Goal: Register for event/course

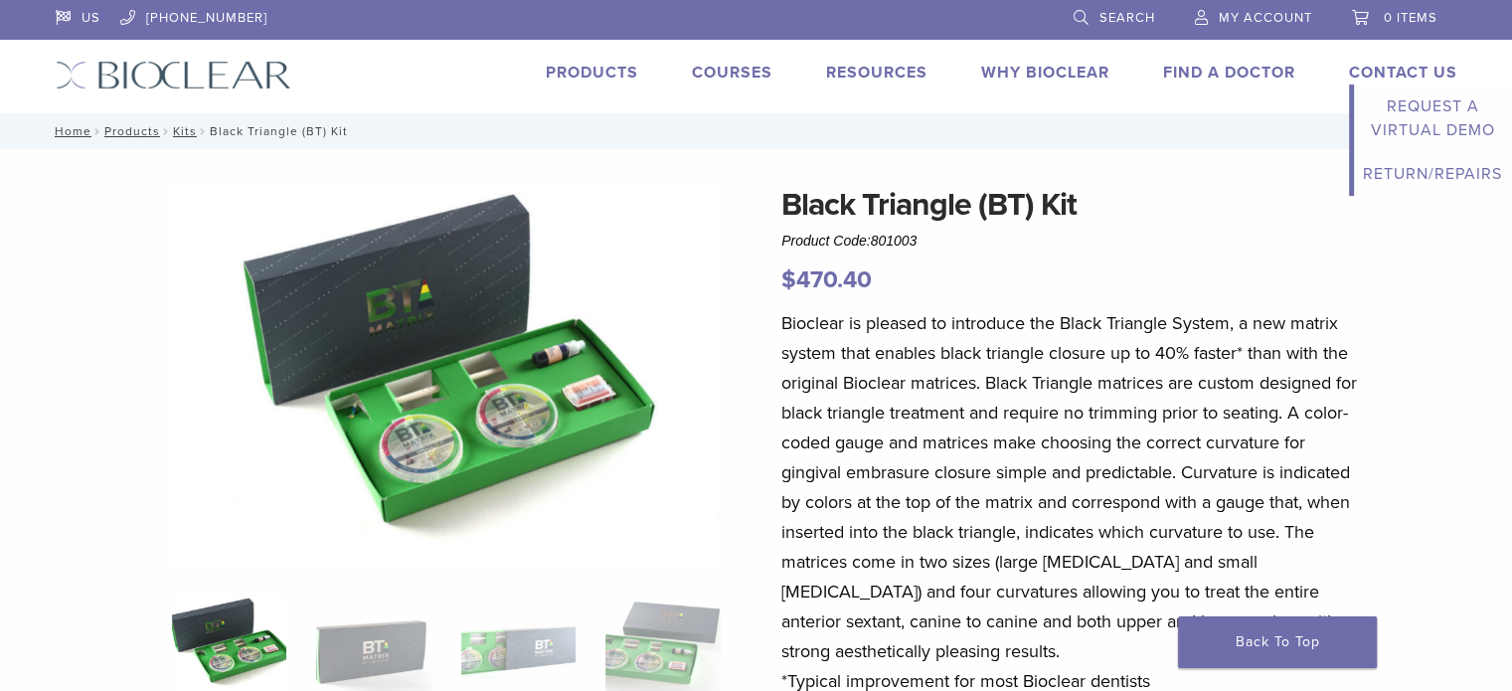
click at [1410, 73] on link "Contact Us" at bounding box center [1403, 73] width 108 height 20
click at [577, 69] on link "Products" at bounding box center [592, 73] width 92 height 20
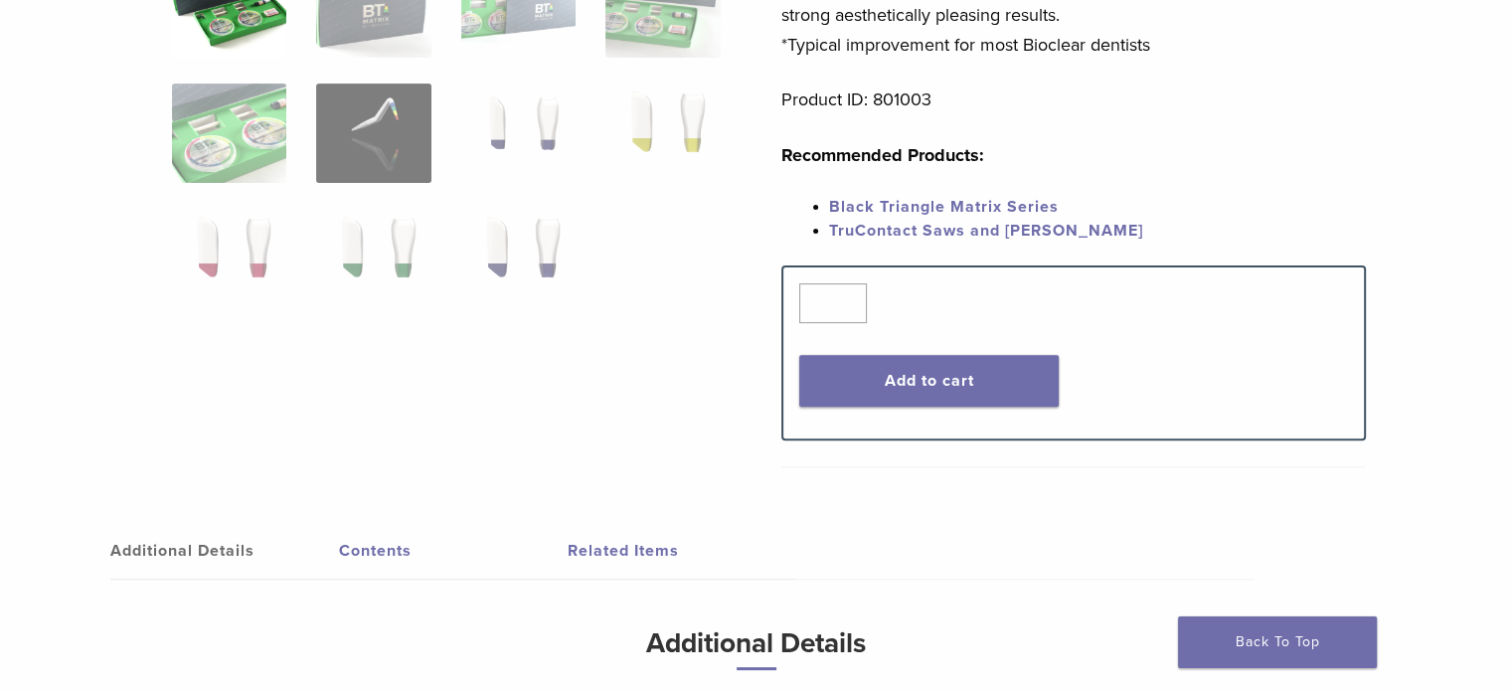
scroll to position [696, 0]
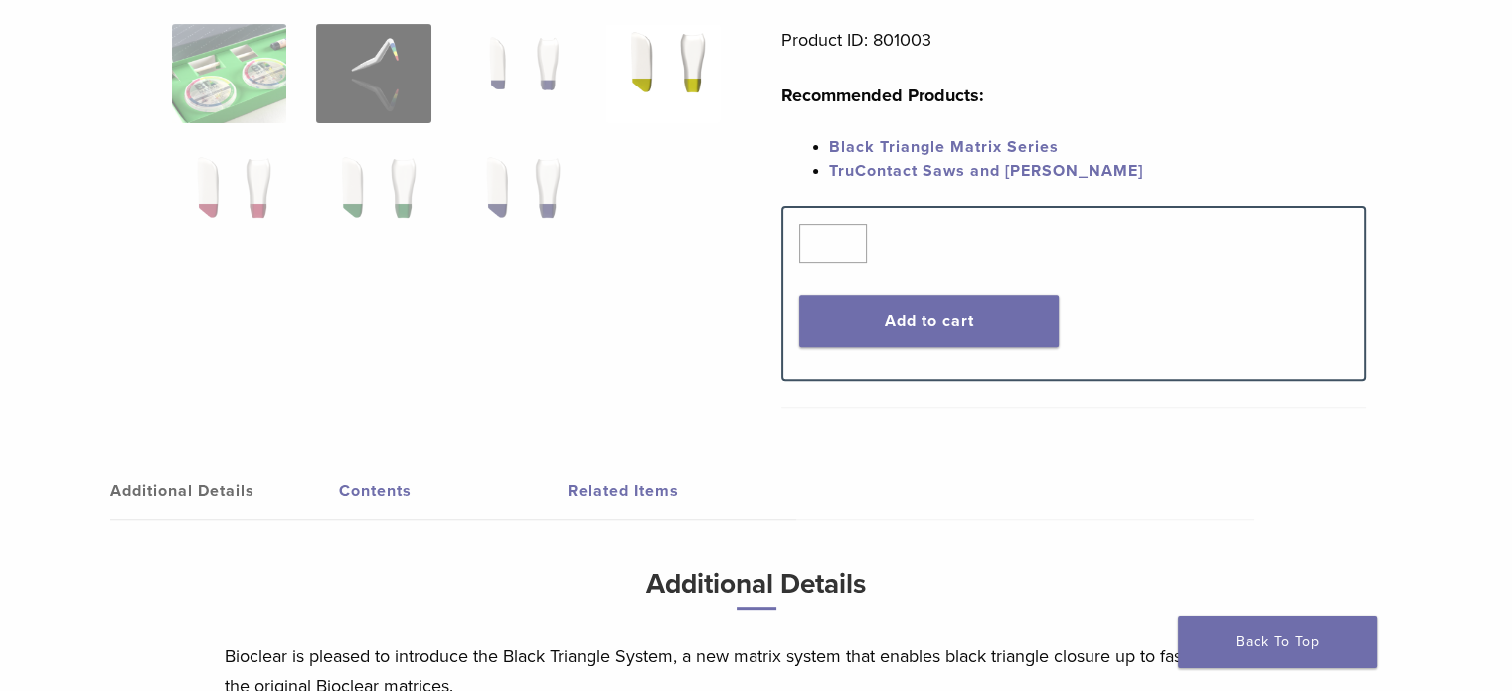
click at [666, 76] on img at bounding box center [662, 73] width 114 height 99
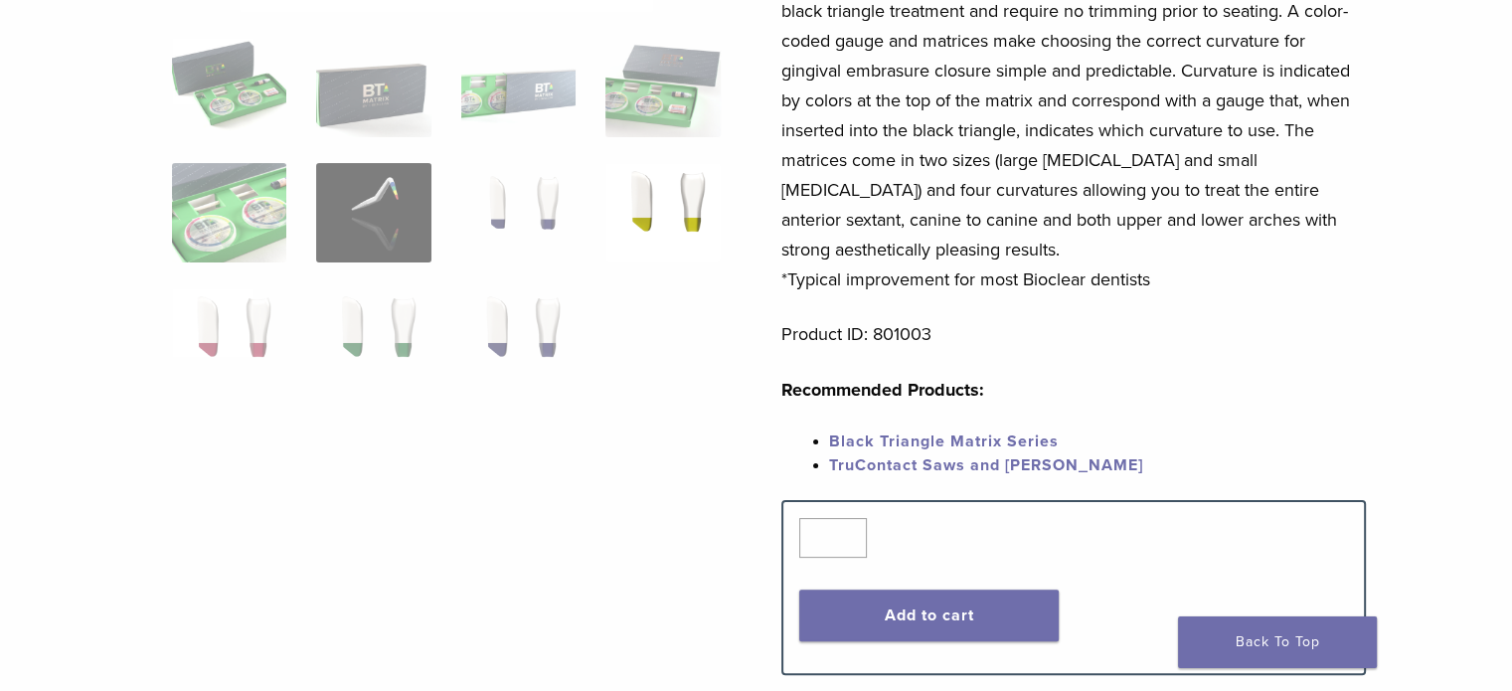
scroll to position [143, 0]
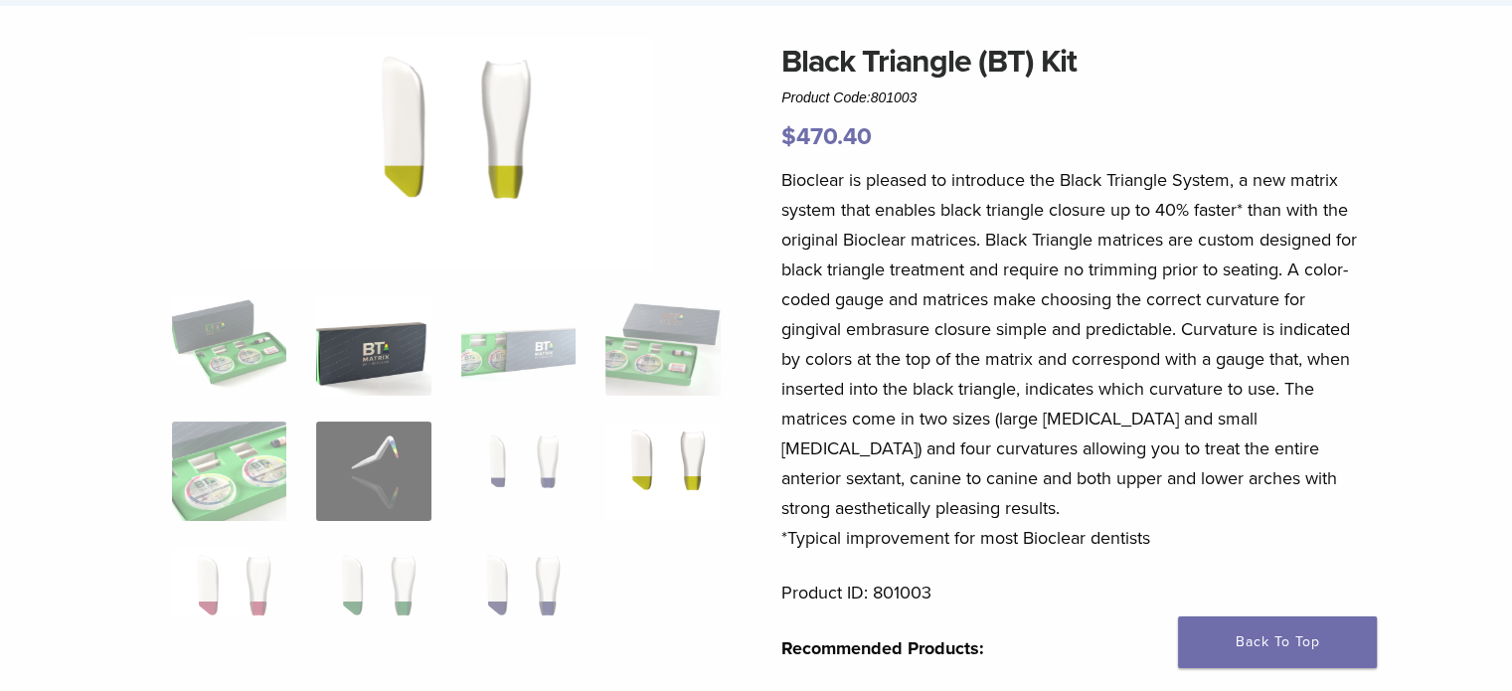
click at [370, 368] on img at bounding box center [373, 345] width 114 height 99
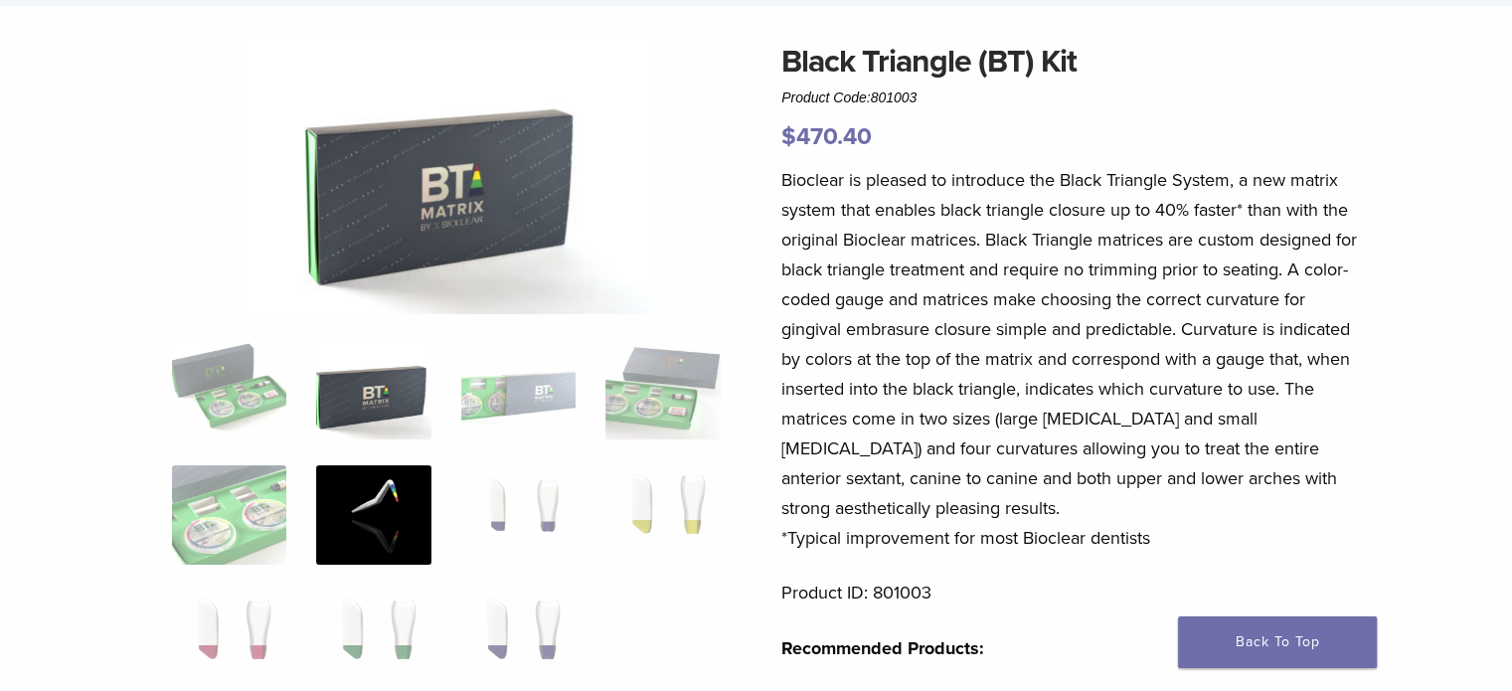
click at [353, 535] on img at bounding box center [373, 514] width 114 height 99
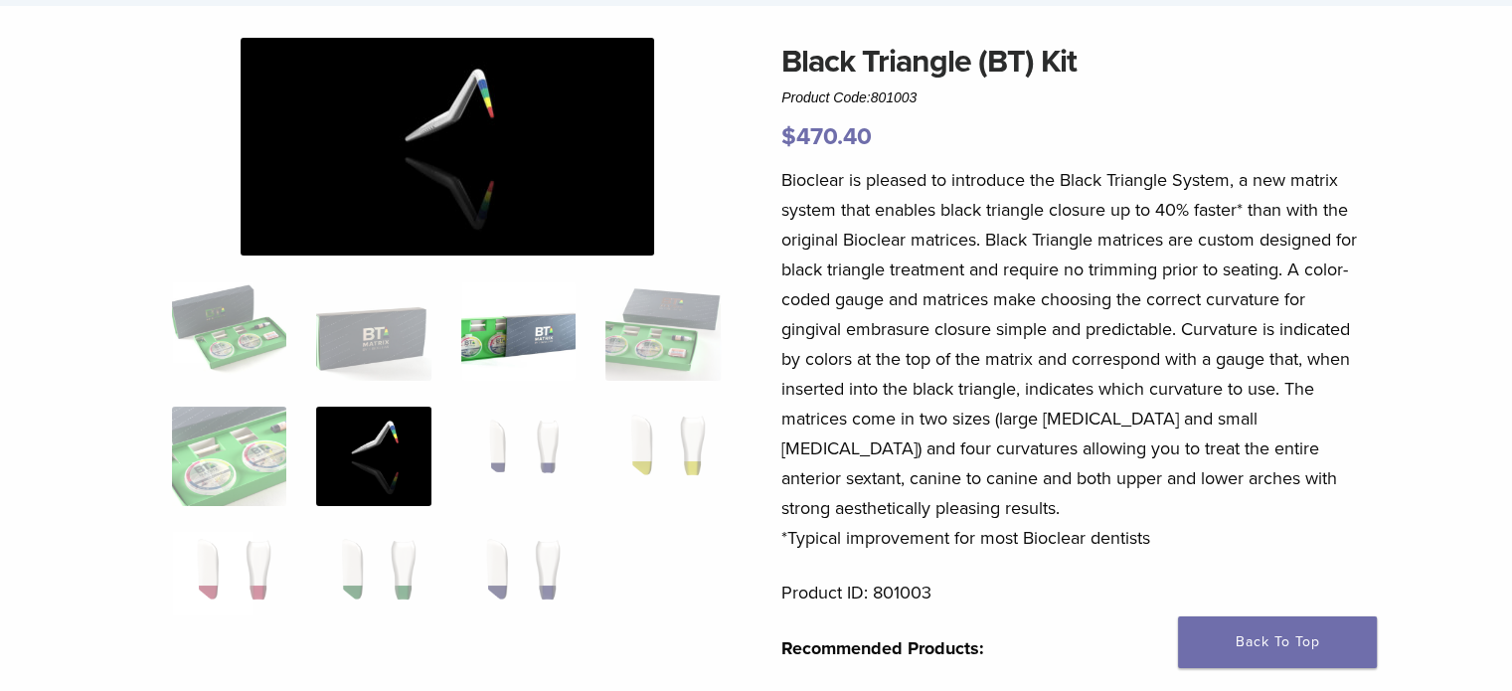
click at [510, 329] on img at bounding box center [518, 330] width 114 height 99
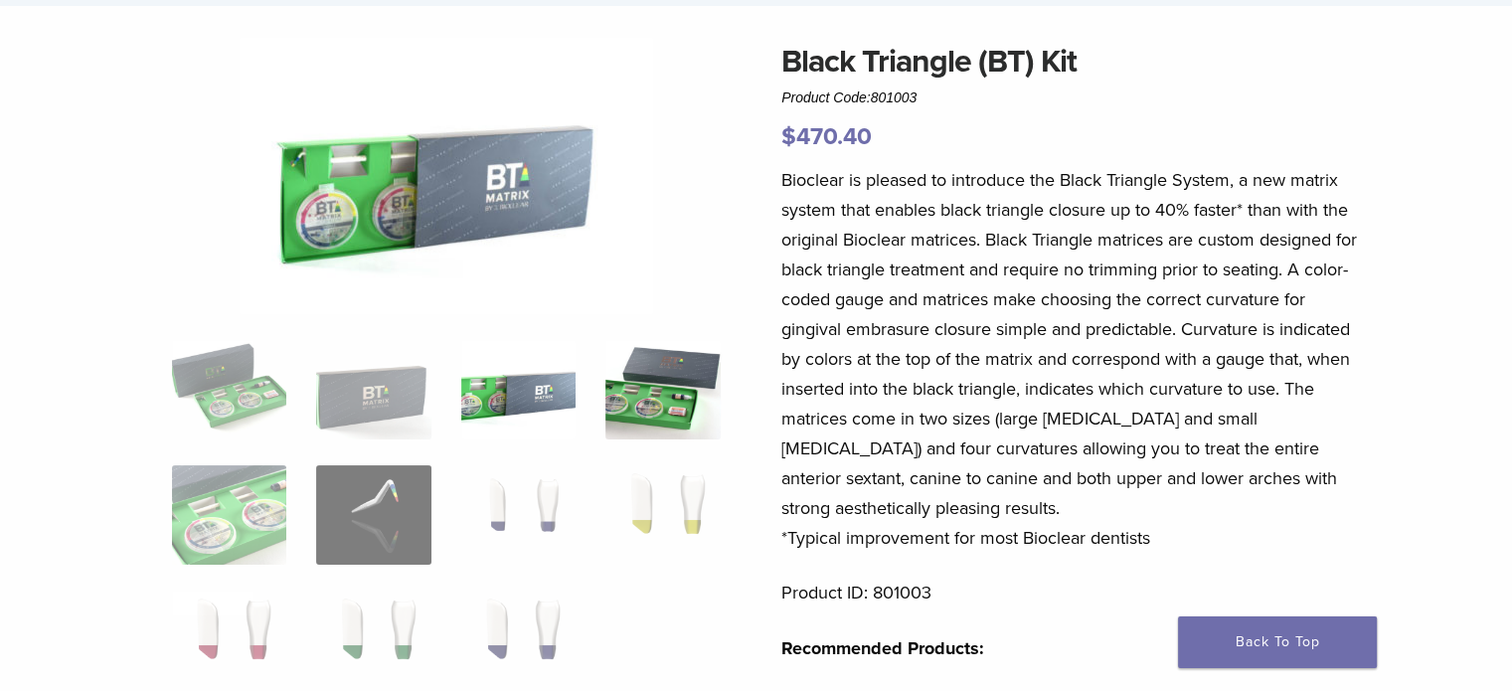
click at [665, 411] on img at bounding box center [662, 389] width 114 height 99
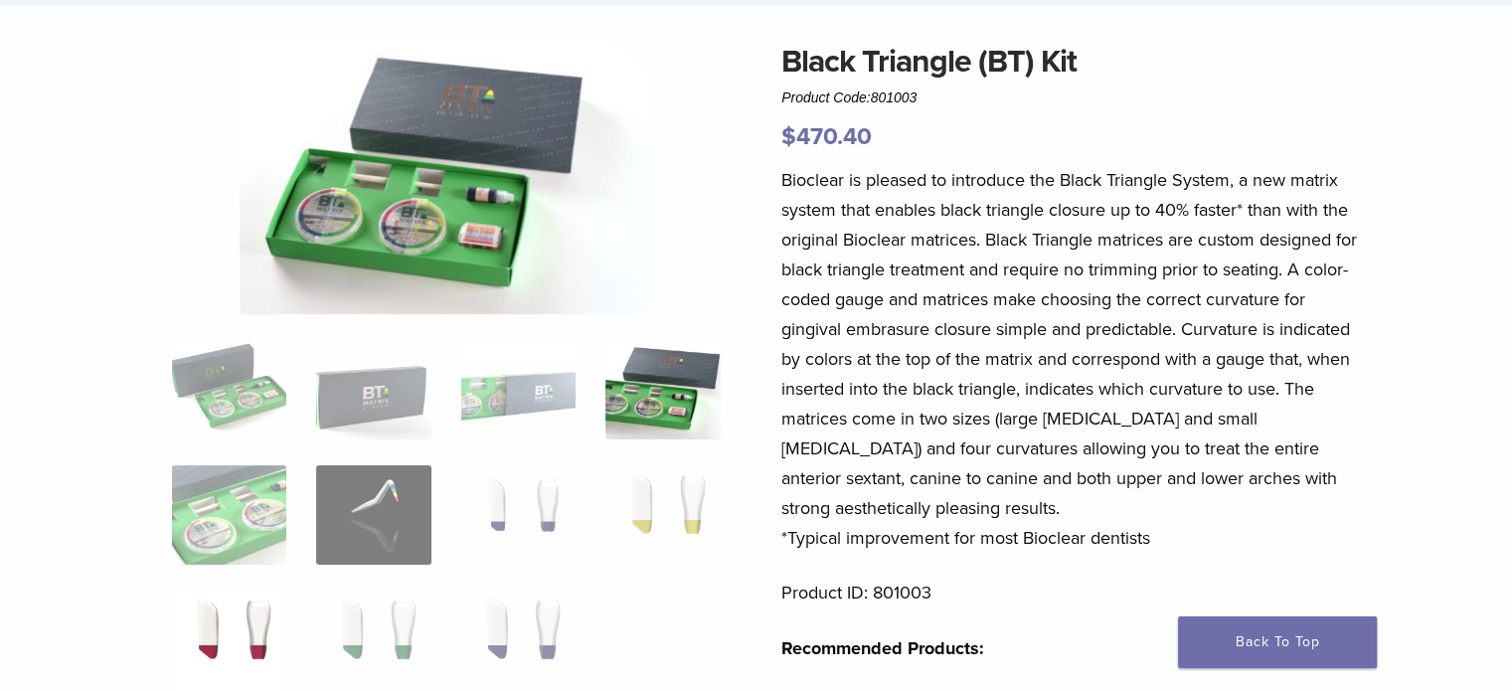
click at [253, 647] on img at bounding box center [229, 639] width 114 height 99
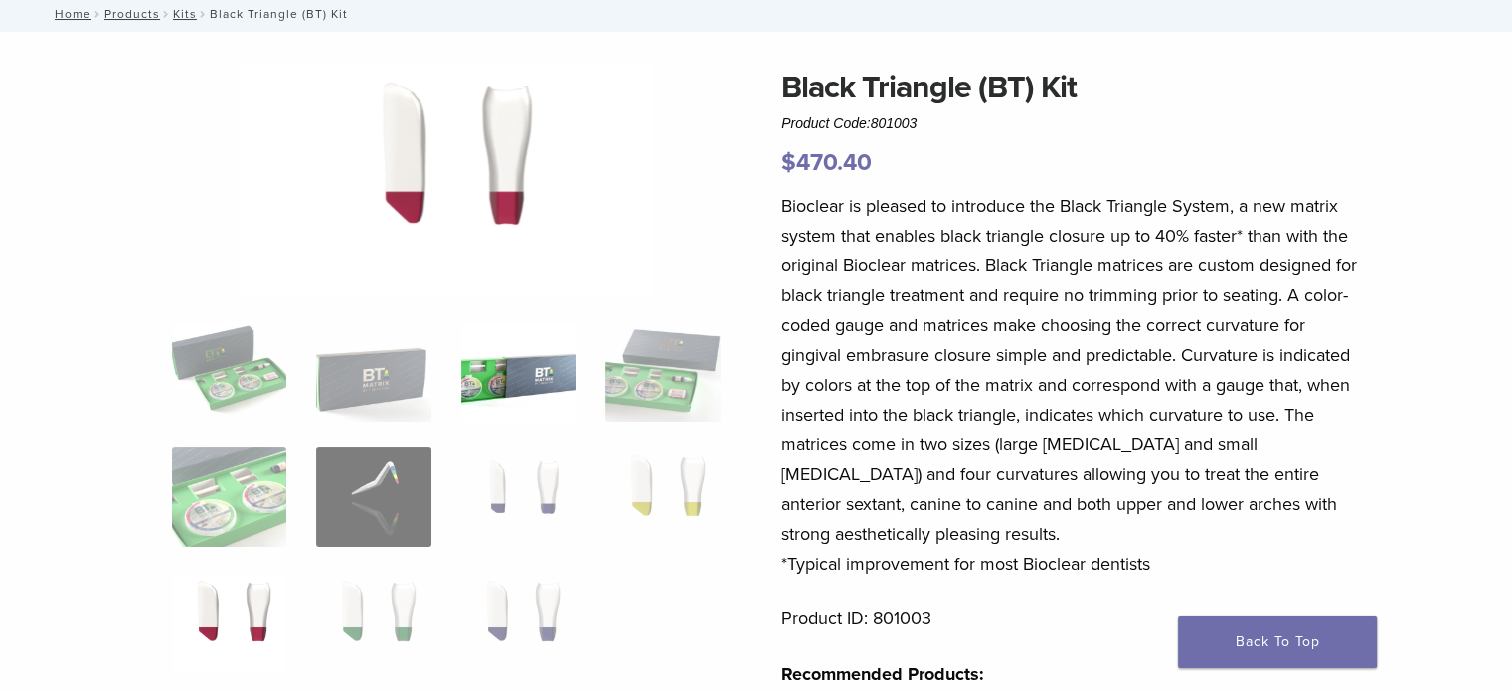
scroll to position [0, 0]
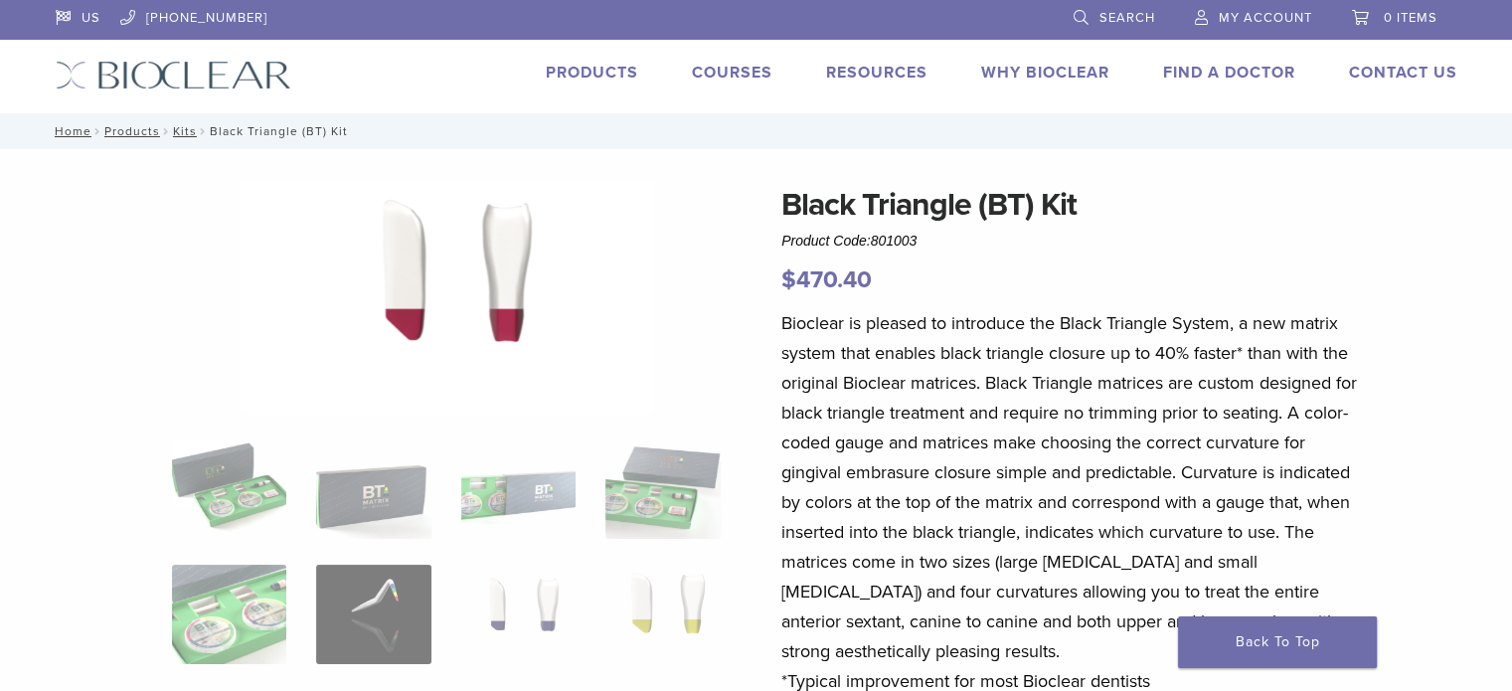
click at [741, 77] on link "Courses" at bounding box center [732, 73] width 81 height 20
click at [745, 70] on link "Courses" at bounding box center [732, 73] width 81 height 20
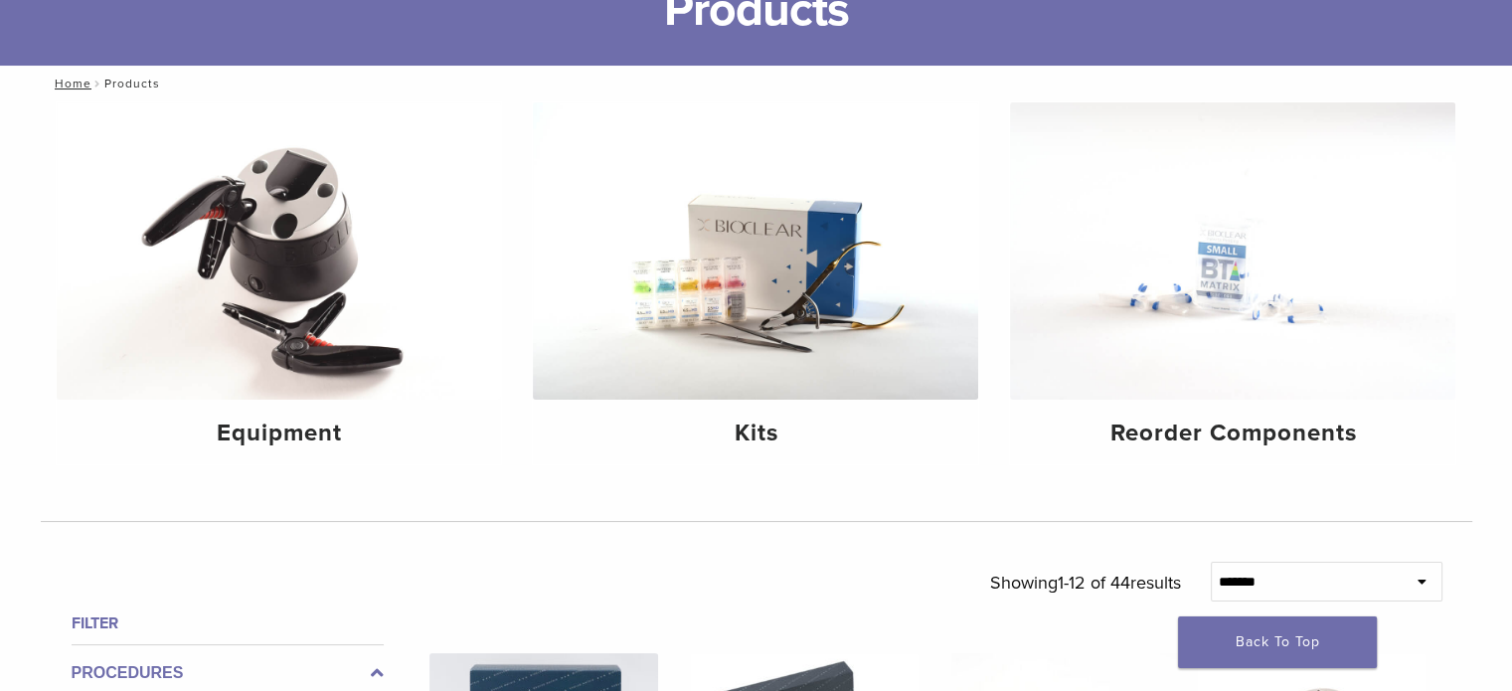
scroll to position [199, 0]
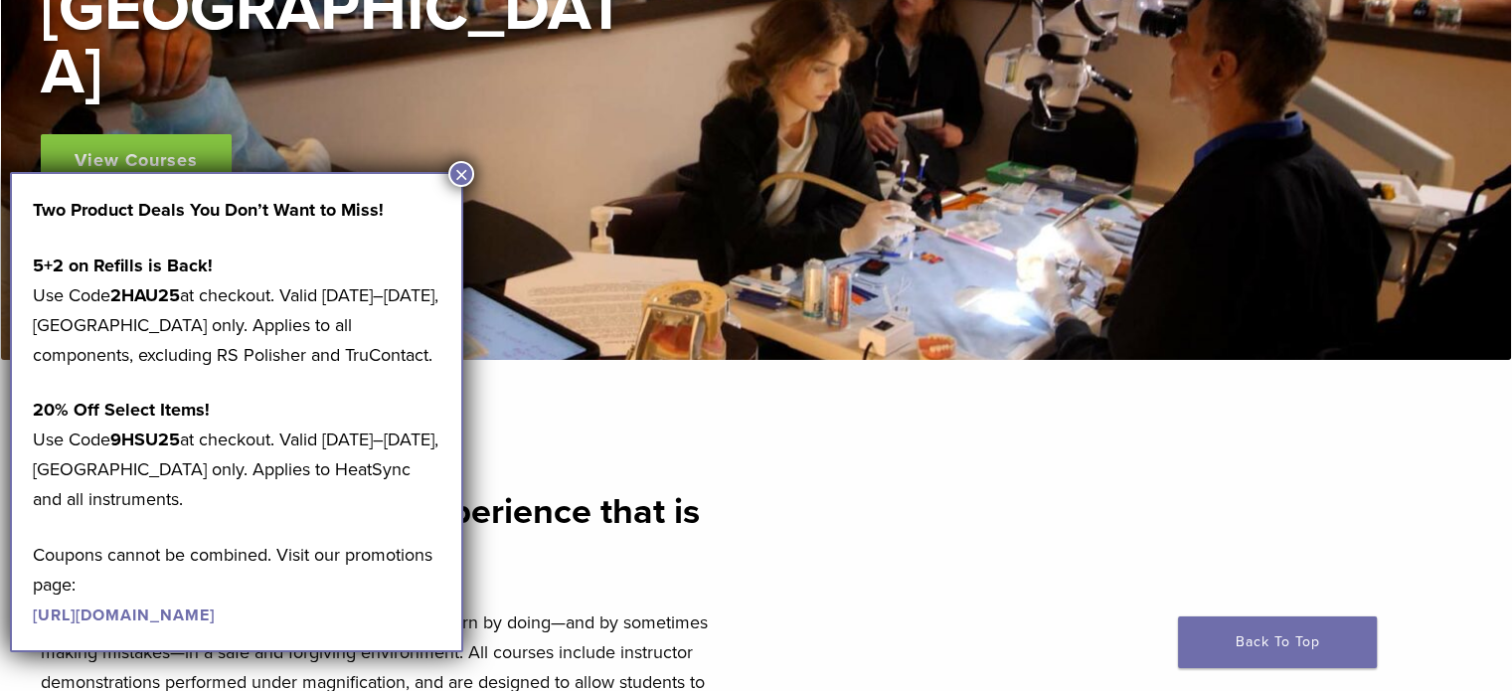
scroll to position [596, 0]
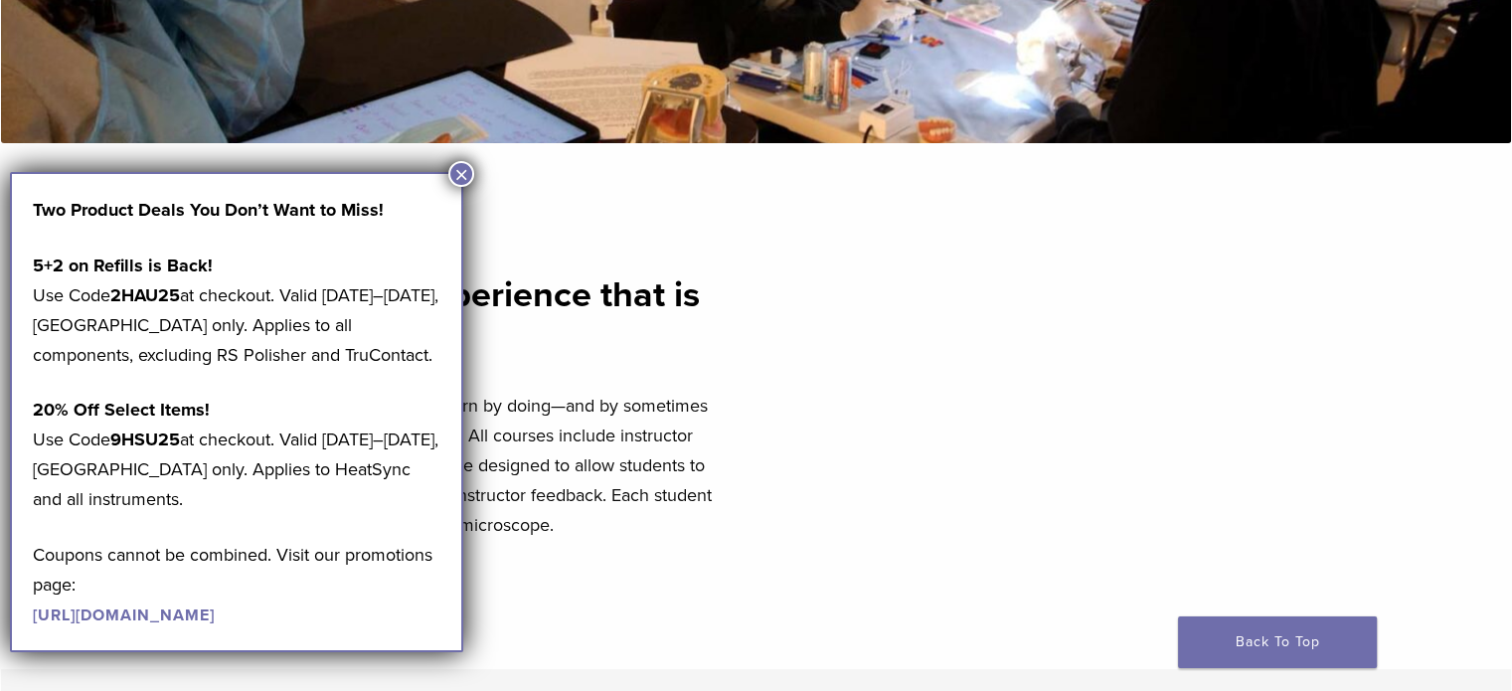
click at [458, 166] on button "×" at bounding box center [461, 174] width 26 height 26
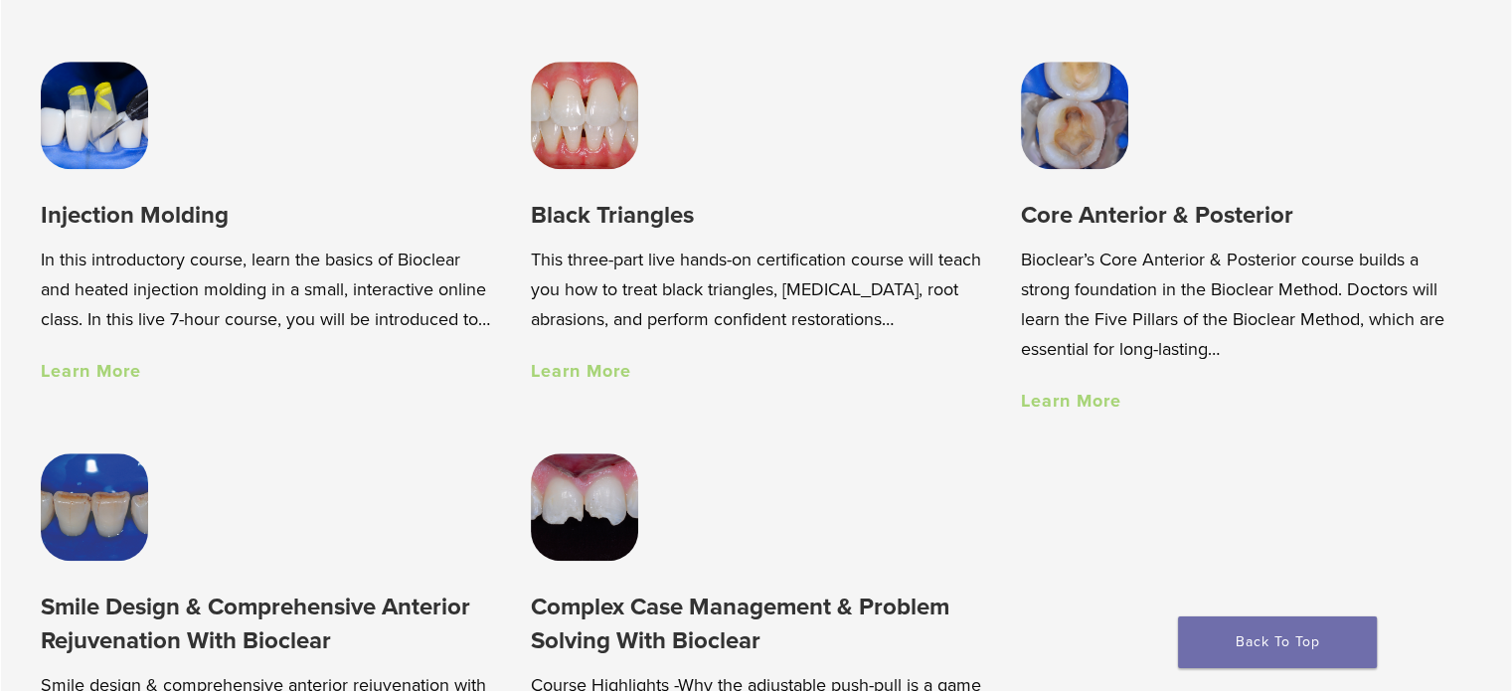
scroll to position [1292, 0]
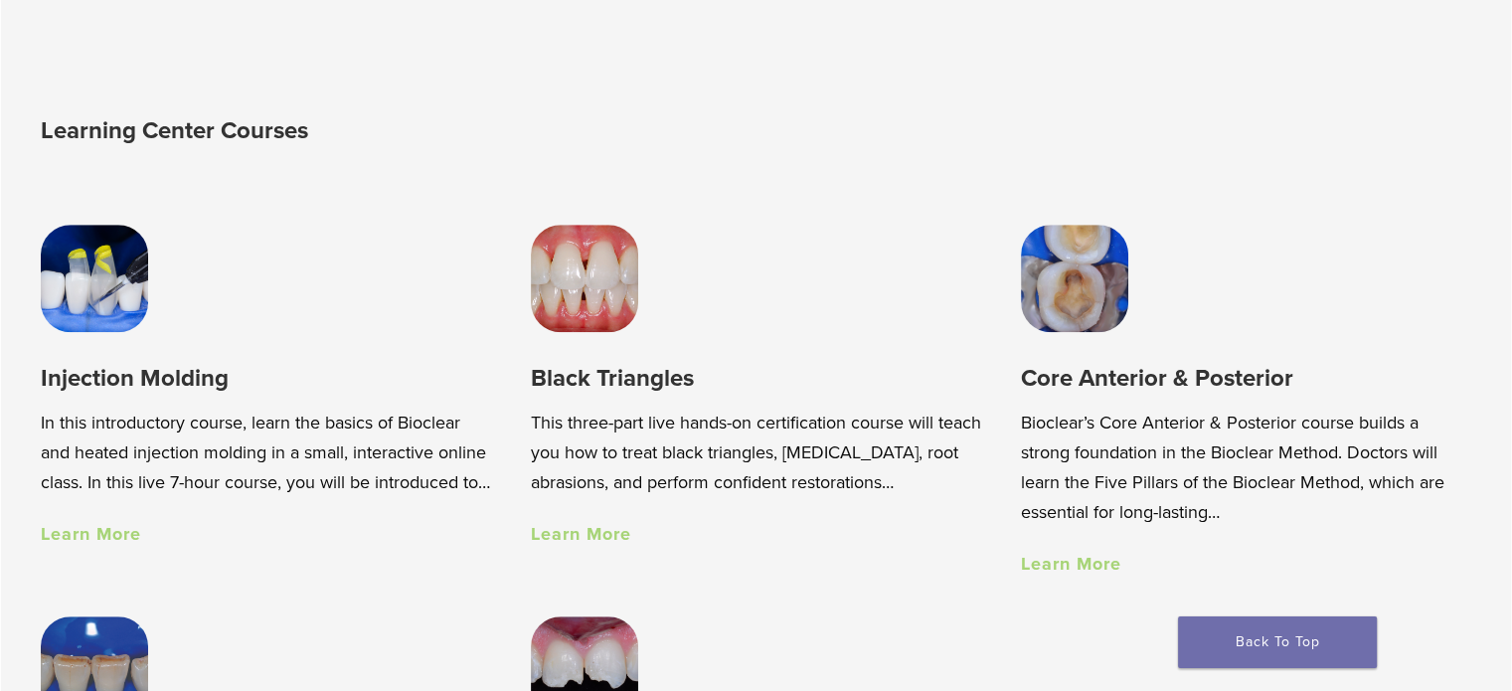
click at [608, 532] on link "Learn More" at bounding box center [581, 534] width 100 height 22
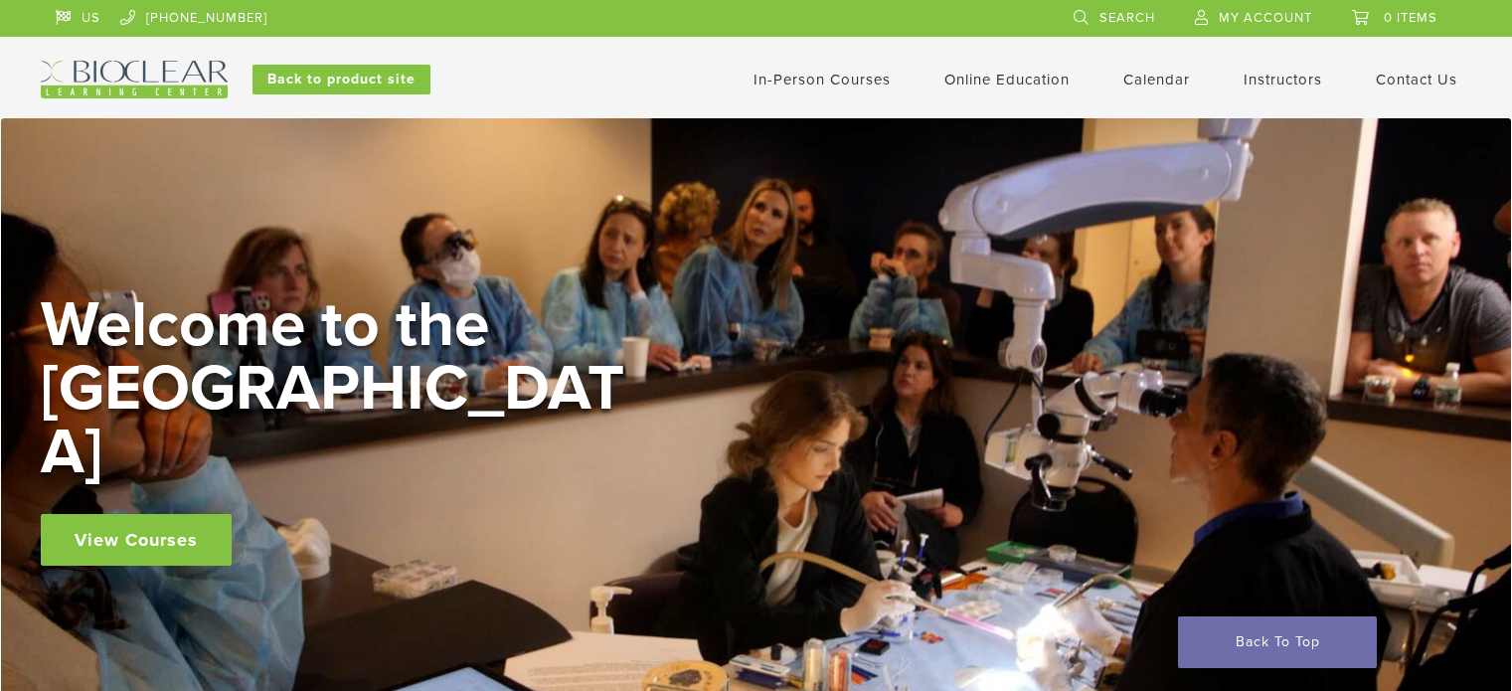
scroll to position [1292, 0]
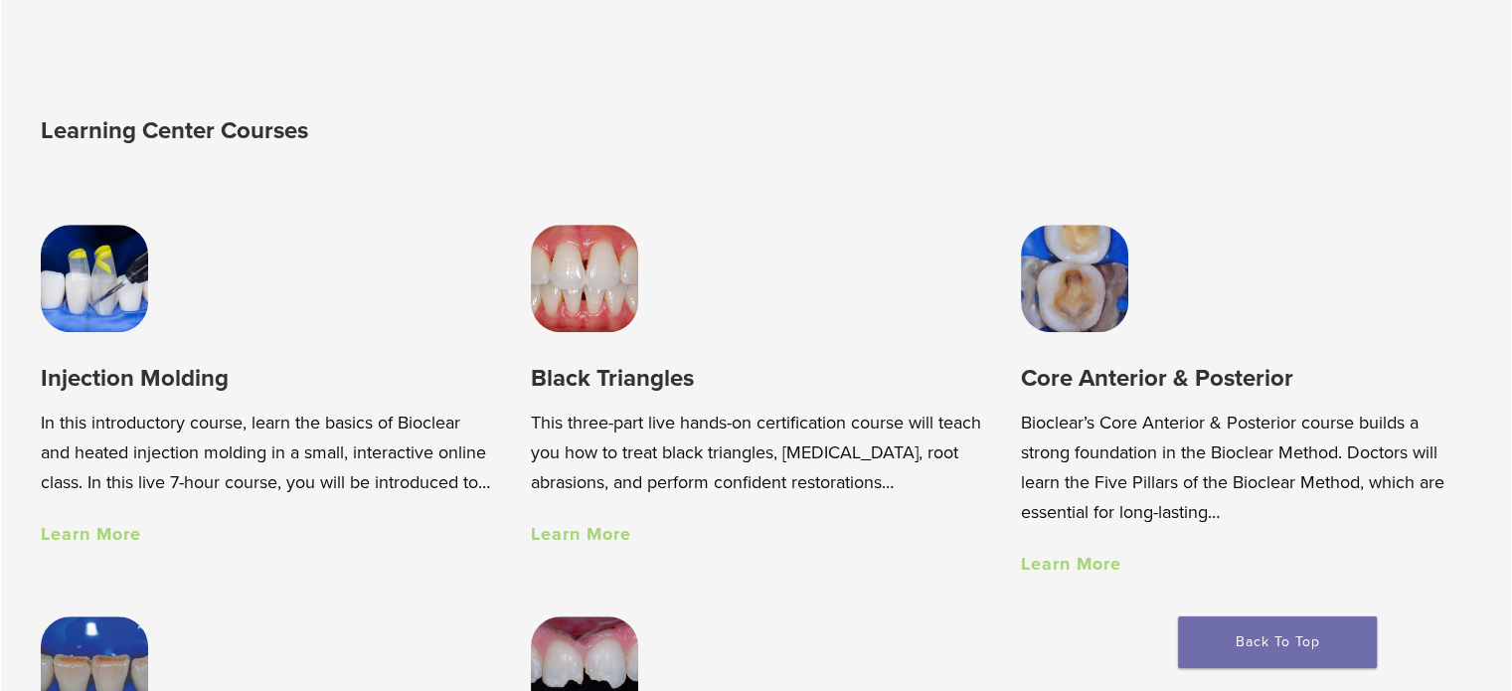
click at [80, 545] on link "Learn More" at bounding box center [91, 534] width 100 height 22
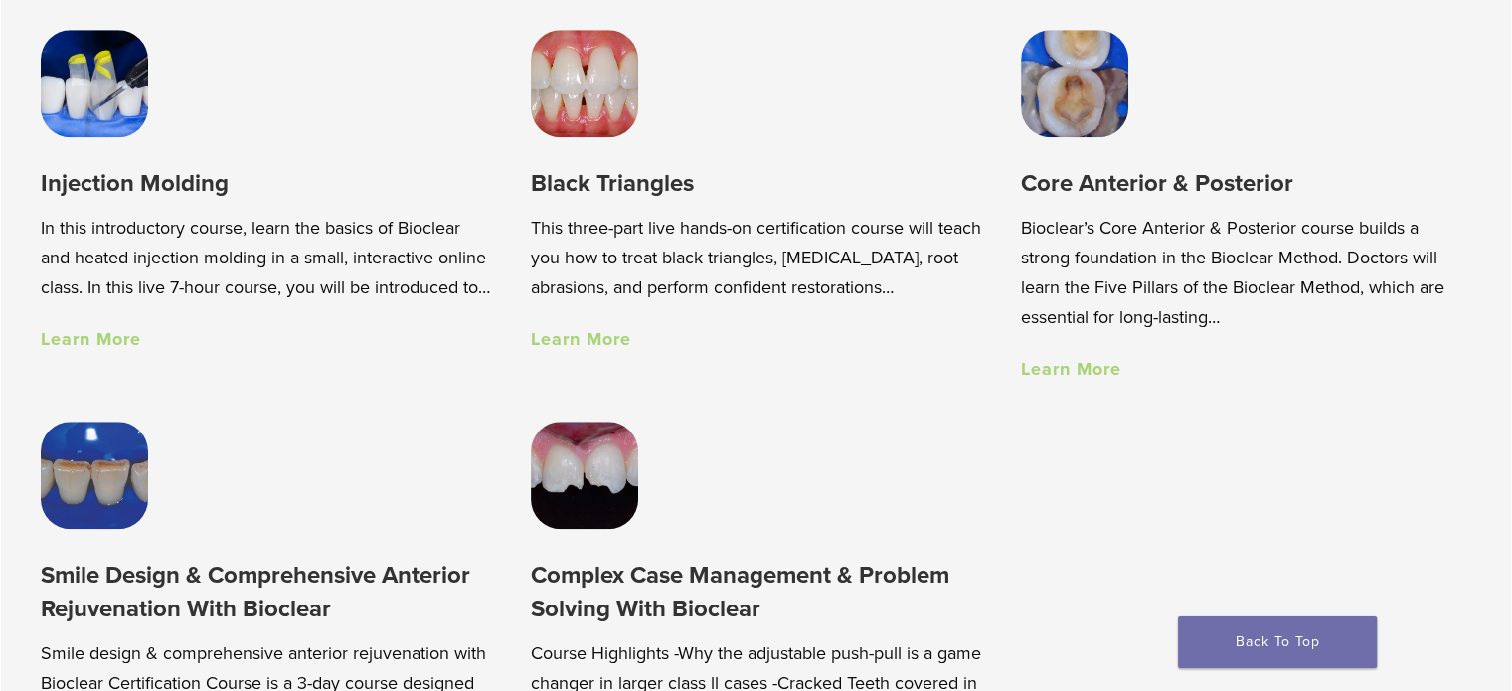
scroll to position [1491, 0]
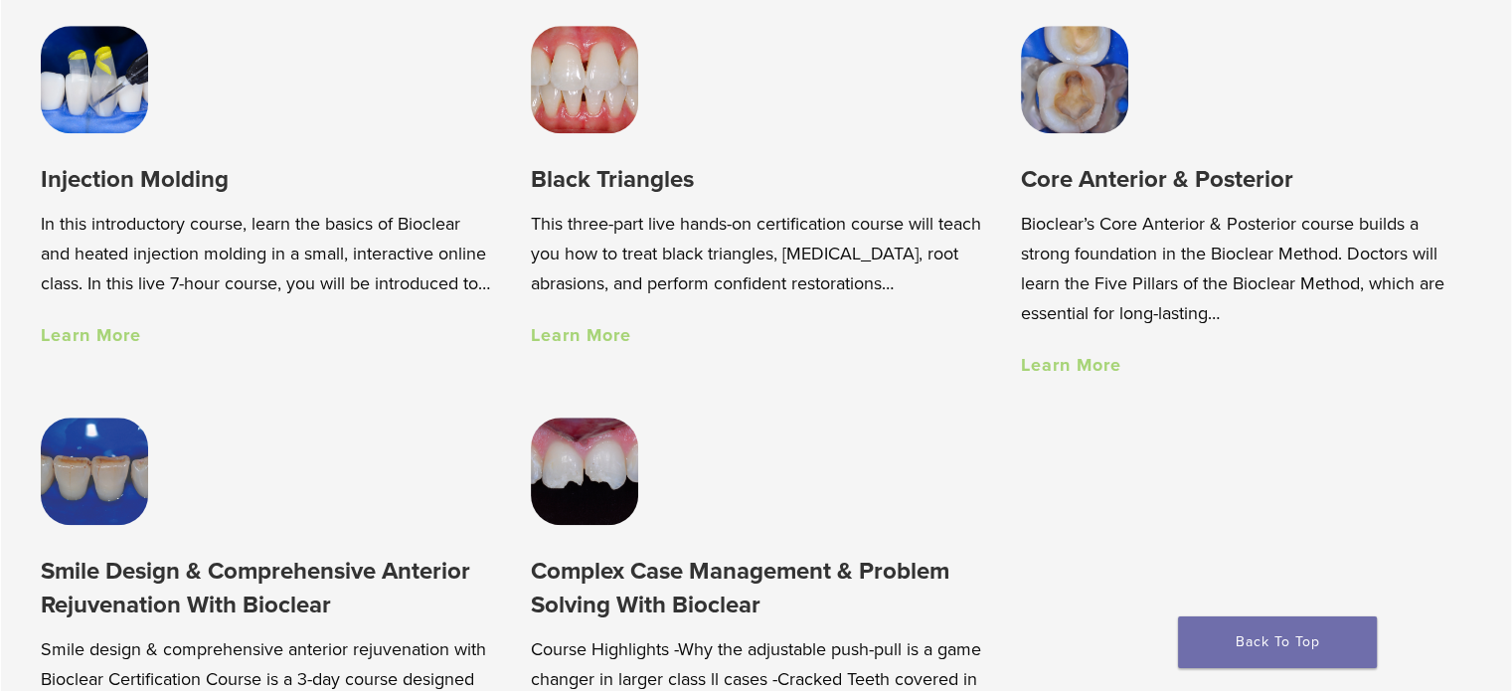
click at [66, 104] on img at bounding box center [94, 79] width 107 height 107
click at [603, 345] on link "Learn More" at bounding box center [581, 335] width 100 height 22
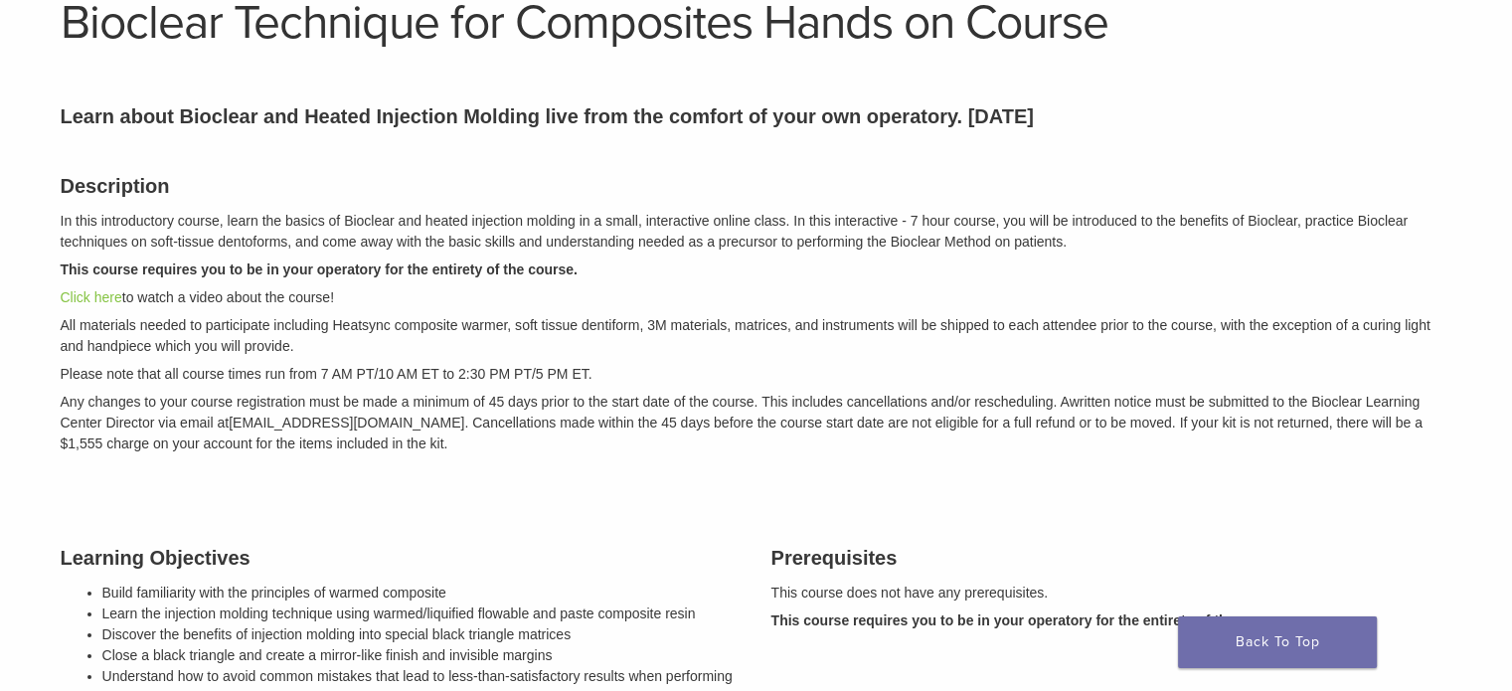
scroll to position [696, 0]
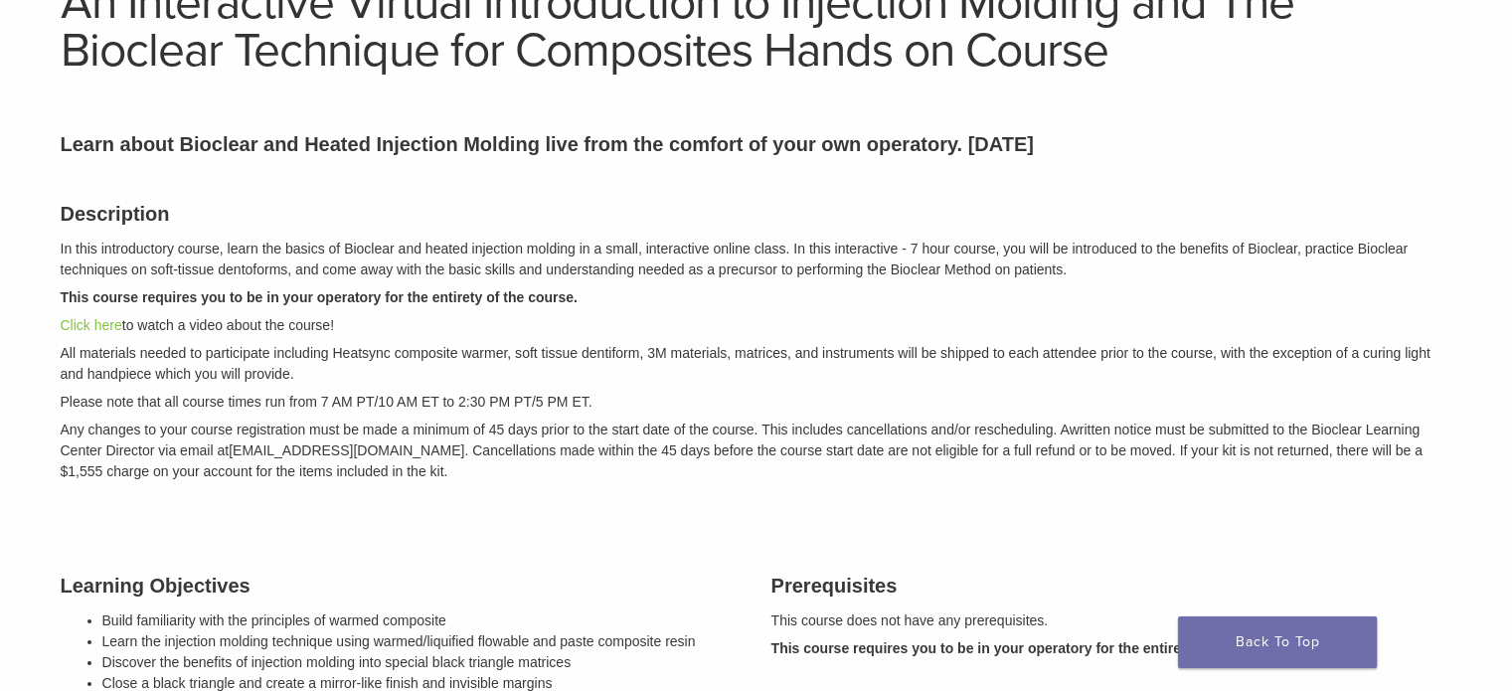
scroll to position [99, 0]
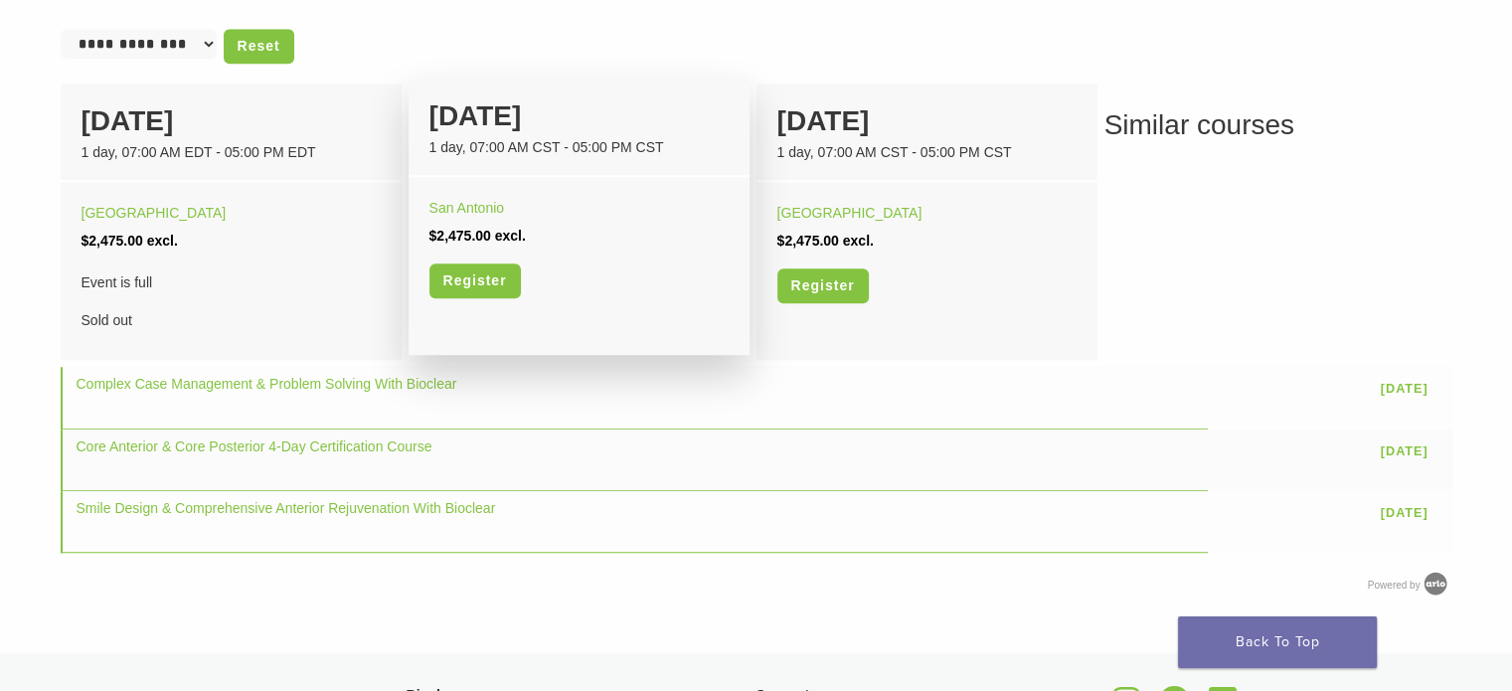
scroll to position [1491, 0]
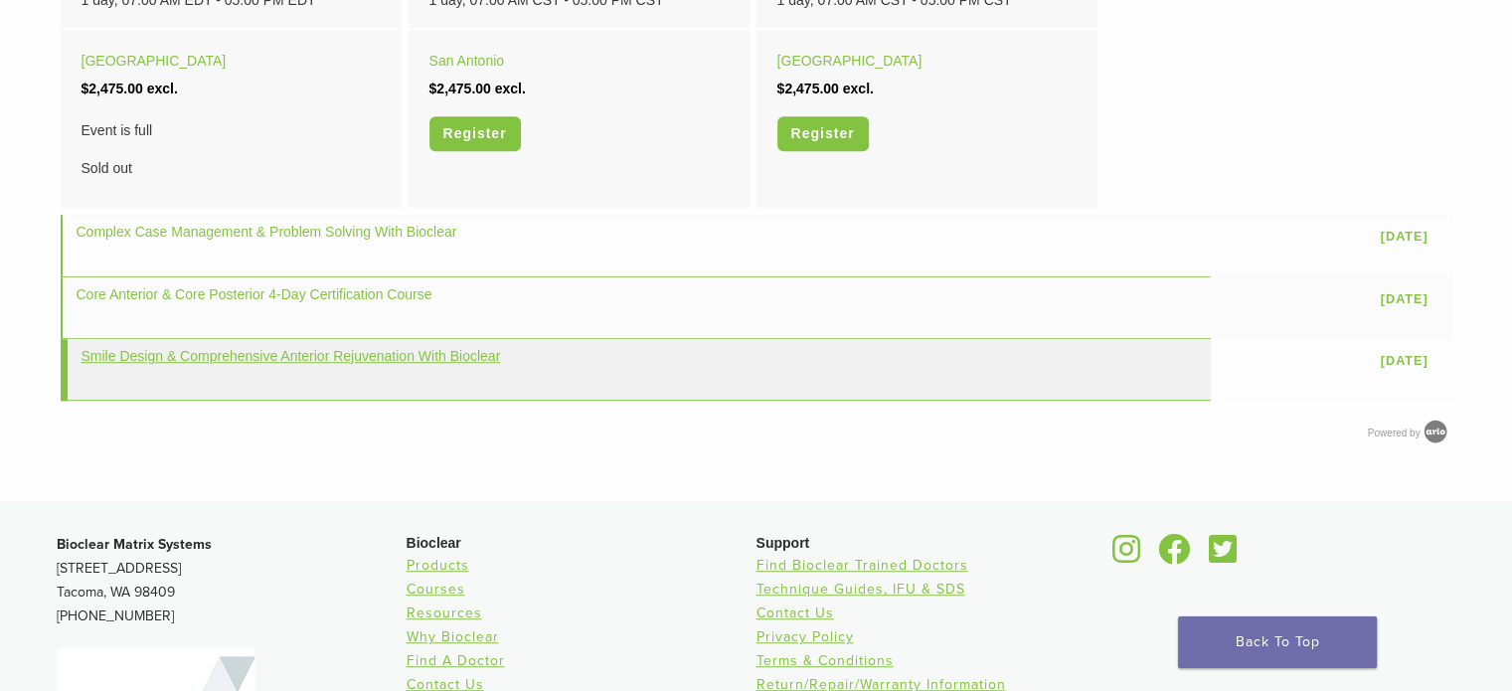
click at [366, 358] on link "Smile Design & Comprehensive Anterior Rejuvenation With Bioclear" at bounding box center [291, 356] width 419 height 16
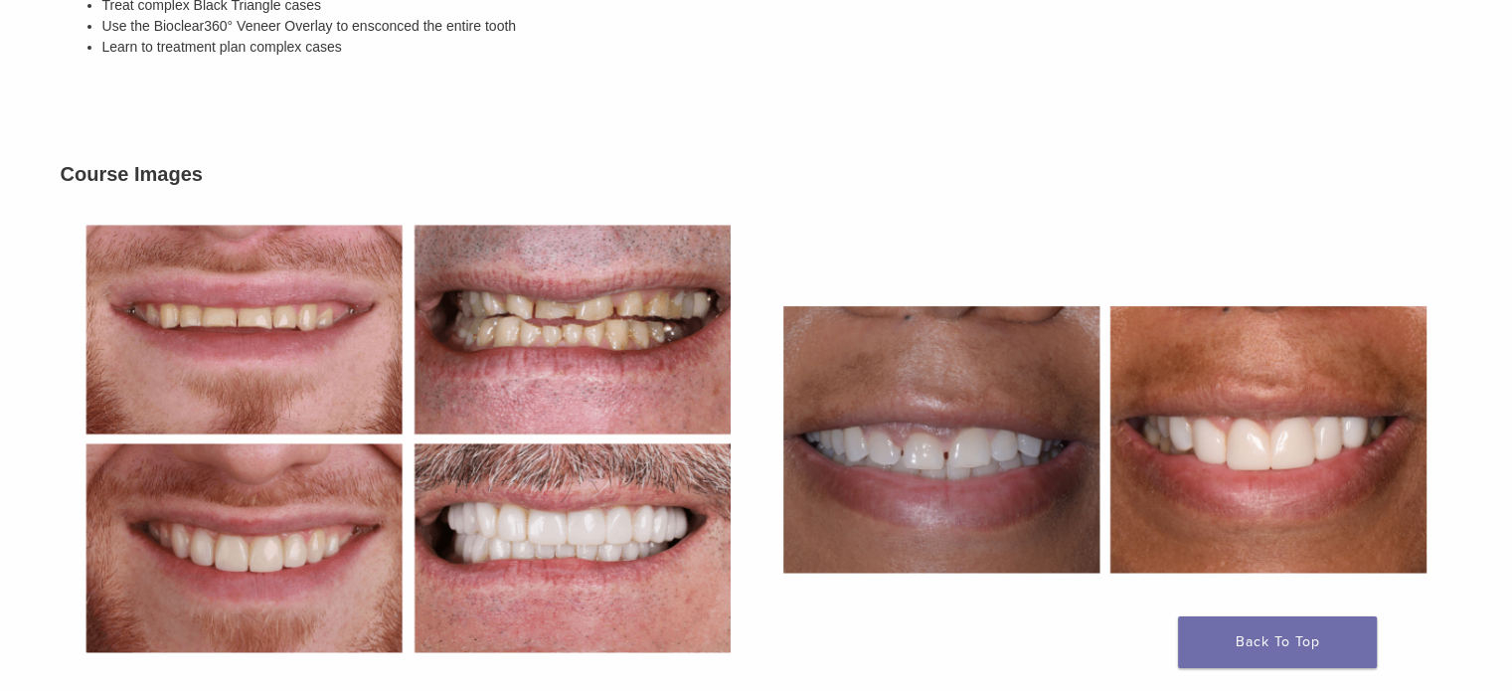
scroll to position [795, 0]
